Goal: Find contact information: Find contact information

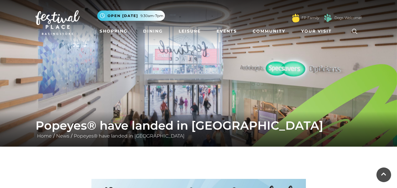
scroll to position [598, 0]
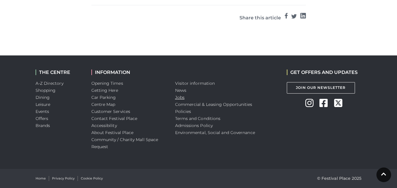
click at [182, 97] on link "Jobs" at bounding box center [179, 97] width 9 height 5
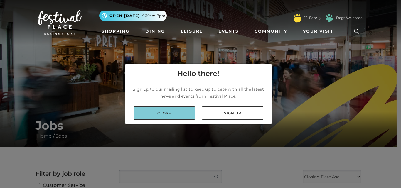
click at [137, 115] on link "Close" at bounding box center [164, 113] width 61 height 13
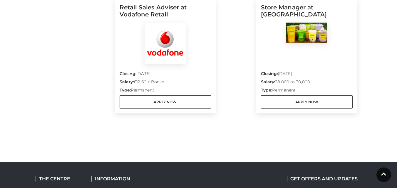
scroll to position [440, 0]
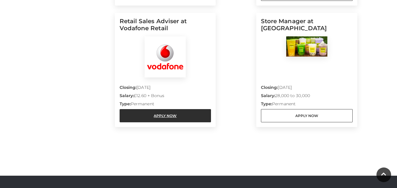
click at [164, 114] on link "Apply Now" at bounding box center [165, 115] width 92 height 13
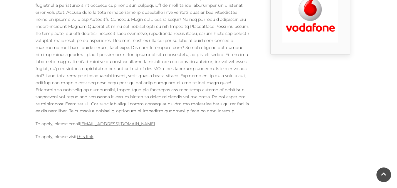
scroll to position [205, 0]
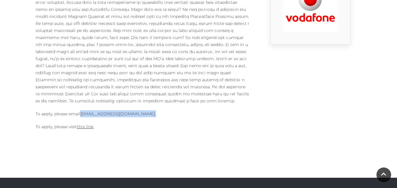
drag, startPoint x: 146, startPoint y: 113, endPoint x: 81, endPoint y: 113, distance: 64.3
click at [81, 113] on p "To apply, please email mark.copland2@vodafone.com ." at bounding box center [143, 113] width 214 height 7
copy p "mark.copland2@vodafone.com ."
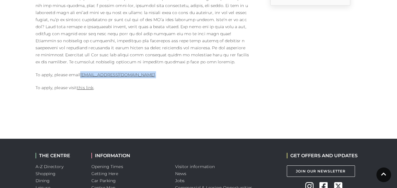
scroll to position [323, 0]
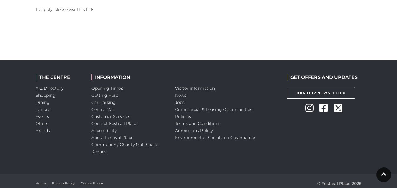
click at [176, 102] on link "Jobs" at bounding box center [179, 102] width 9 height 5
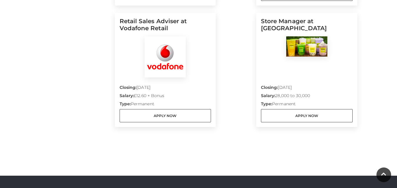
scroll to position [470, 0]
